Goal: Go to known website: Access a specific website the user already knows

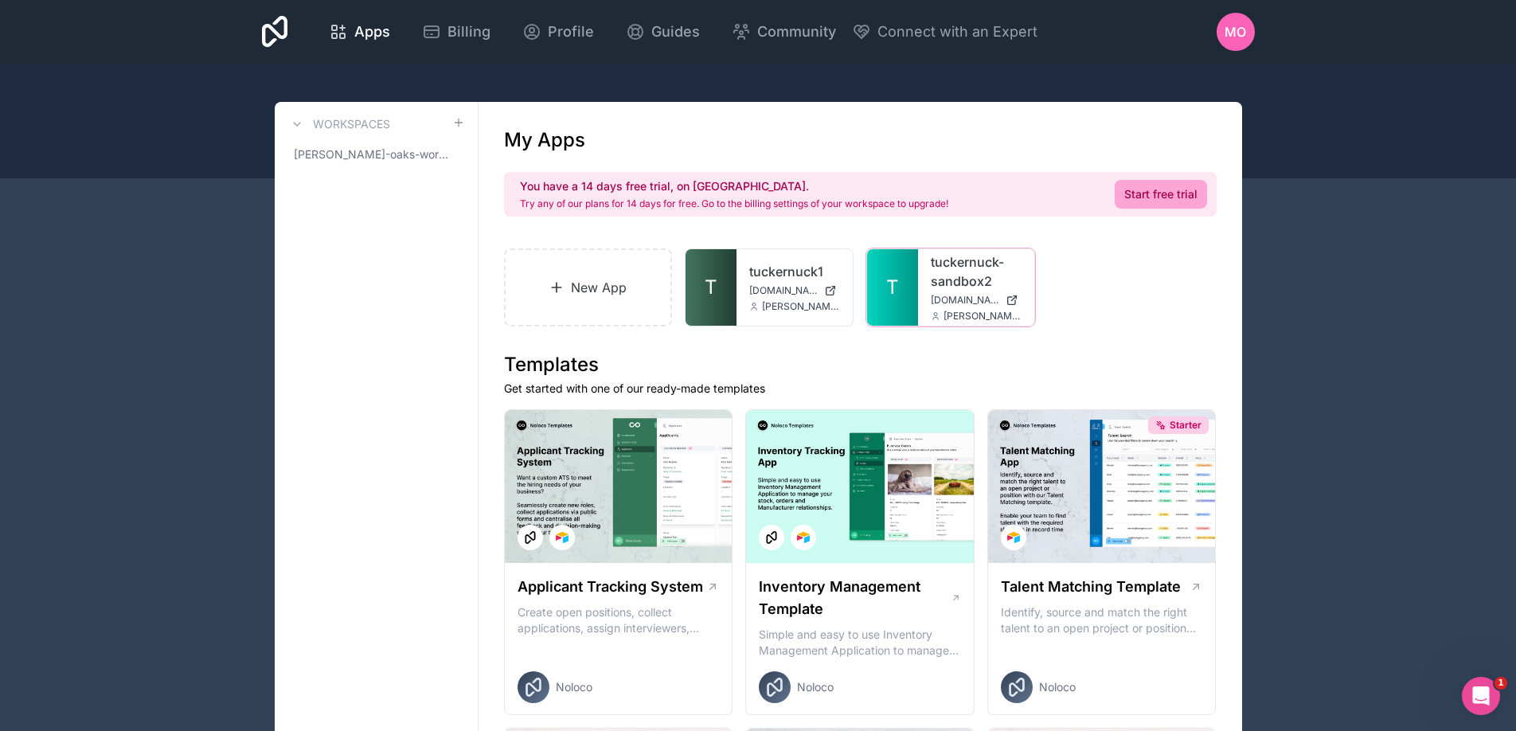
click at [928, 283] on div "tuckernuck-sandbox2 tuckernuck-sandbox2.noloco.co michelle@flowconsulting.llc" at bounding box center [976, 287] width 116 height 76
click at [892, 297] on span "T" at bounding box center [892, 287] width 13 height 25
click at [751, 289] on span "[DOMAIN_NAME]" at bounding box center [783, 290] width 68 height 13
